Goal: Find specific page/section: Find specific page/section

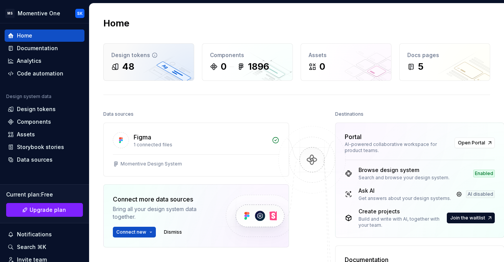
click at [143, 71] on div "48" at bounding box center [148, 67] width 75 height 12
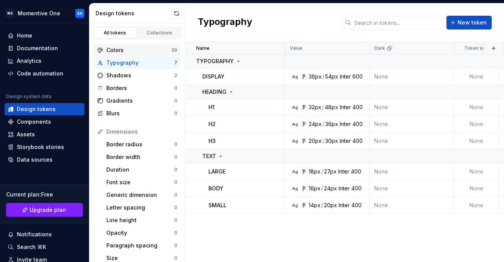
click at [161, 49] on div "Colors" at bounding box center [138, 50] width 65 height 8
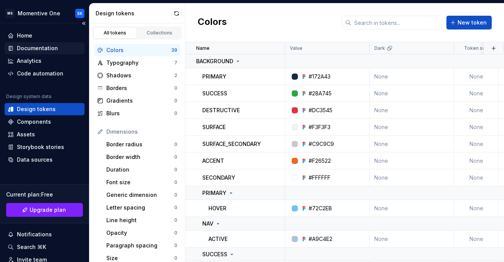
click at [28, 48] on div "Documentation" at bounding box center [37, 49] width 41 height 8
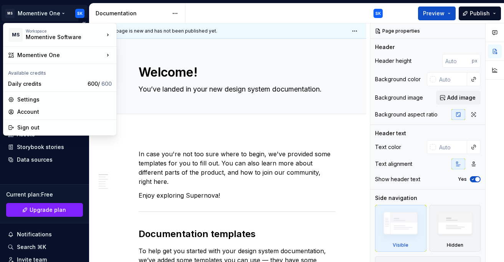
click at [60, 12] on html "MS Momentive One SK Home Documentation Analytics Code automation Design system …" at bounding box center [252, 131] width 504 height 262
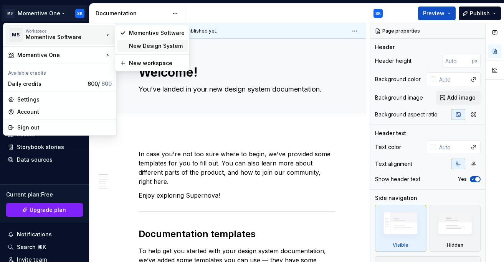
click at [149, 49] on div "New Design System" at bounding box center [157, 46] width 56 height 8
type textarea "*"
